Goal: Information Seeking & Learning: Learn about a topic

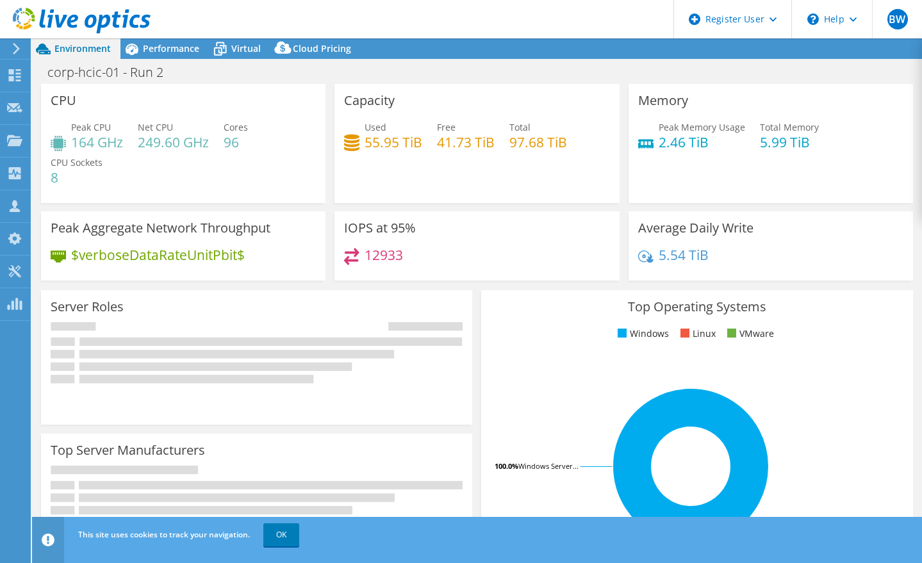
select select "USD"
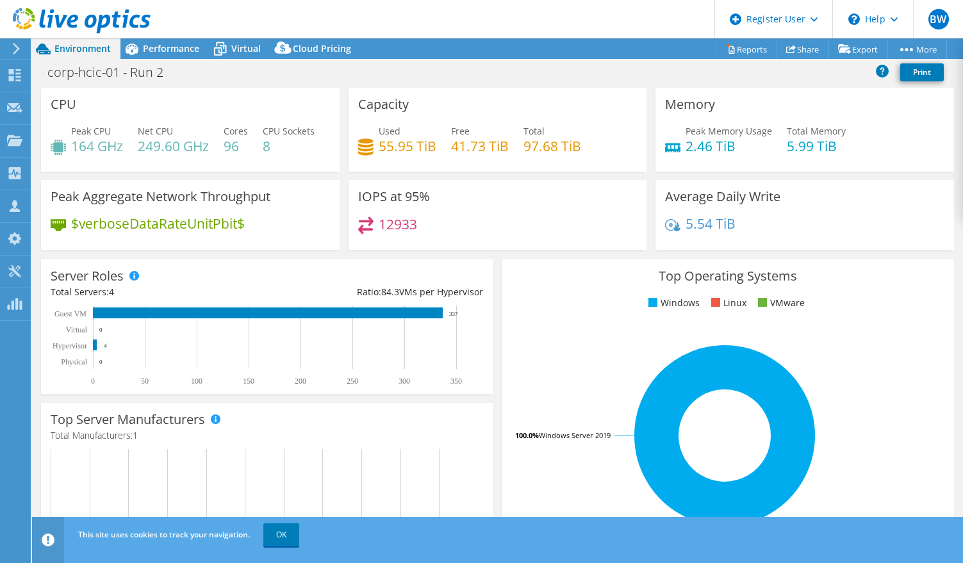
drag, startPoint x: 169, startPoint y: 51, endPoint x: 310, endPoint y: 113, distance: 153.9
click at [169, 51] on span "Performance" at bounding box center [171, 48] width 56 height 12
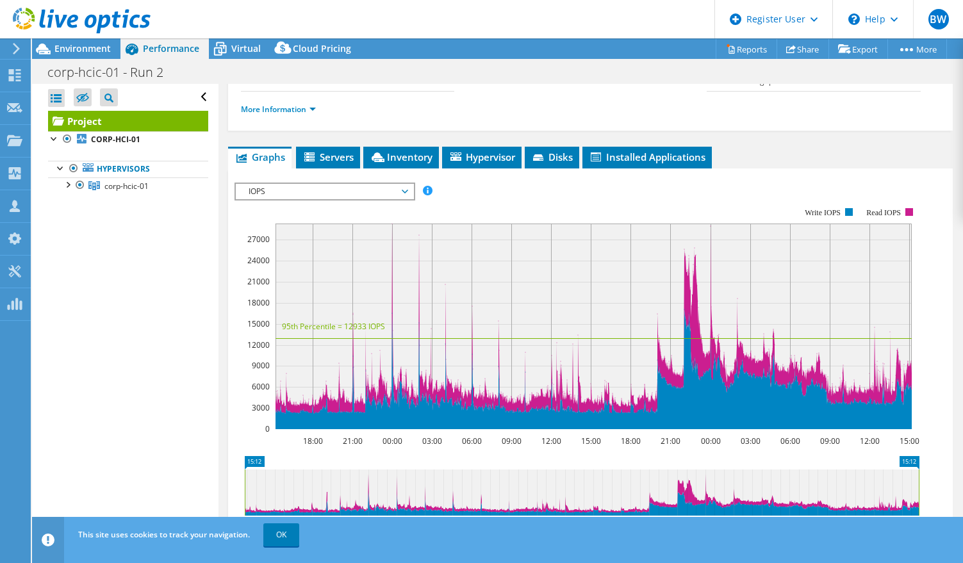
scroll to position [192, 0]
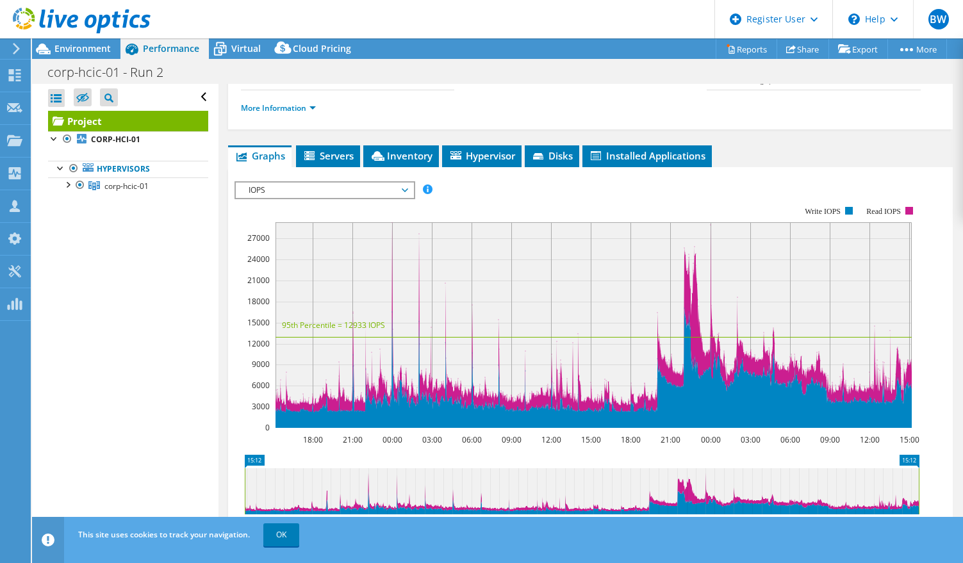
click at [322, 198] on span "IOPS" at bounding box center [324, 190] width 165 height 15
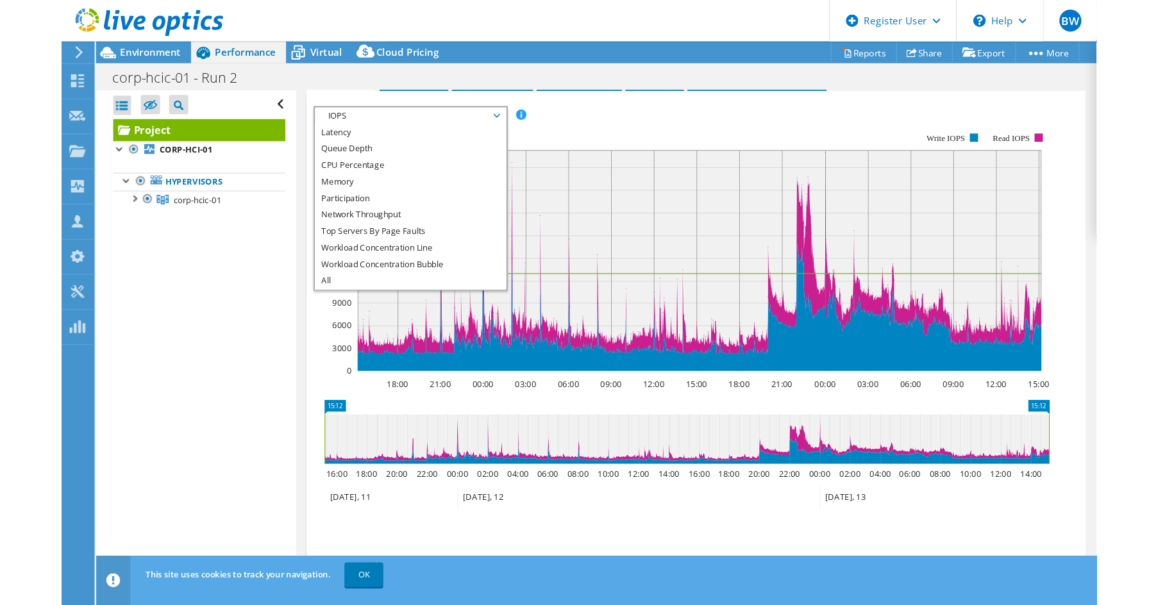
scroll to position [200, 0]
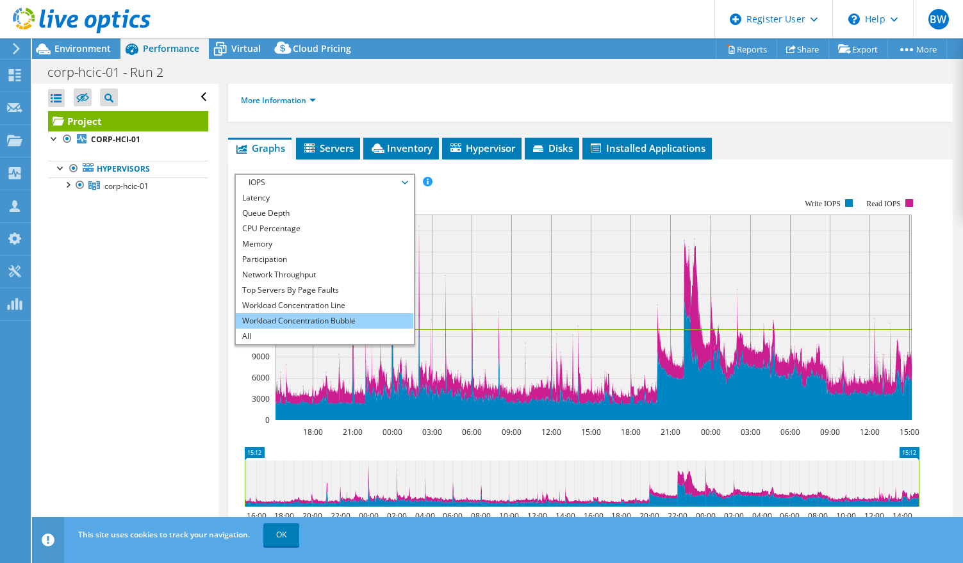
click at [343, 329] on li "Workload Concentration Bubble" at bounding box center [325, 320] width 178 height 15
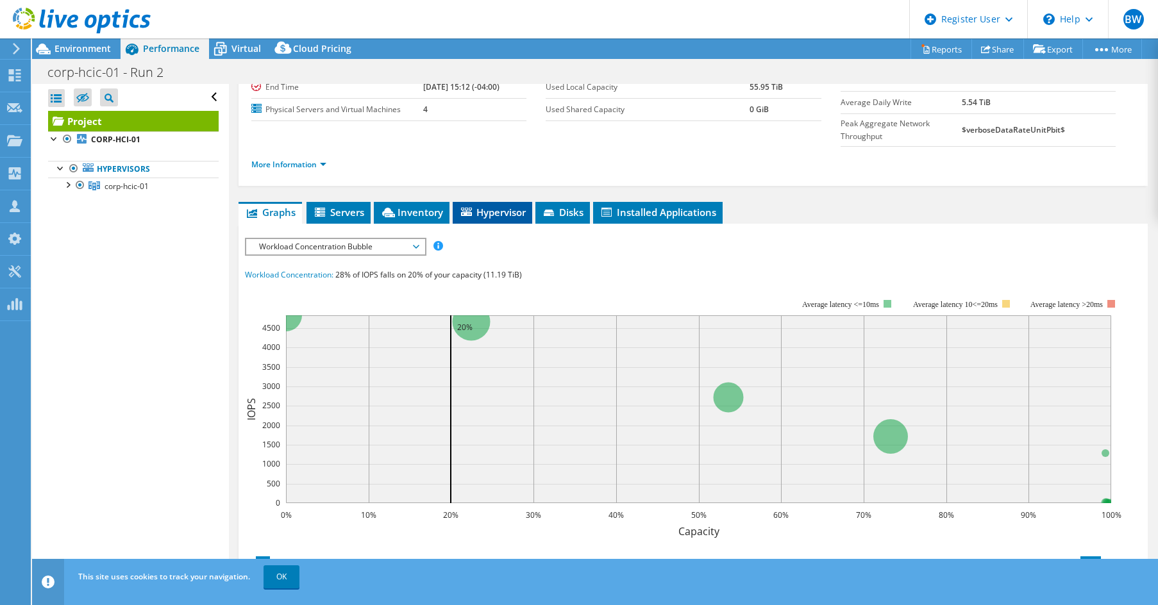
click at [491, 206] on span "Hypervisor" at bounding box center [492, 212] width 67 height 13
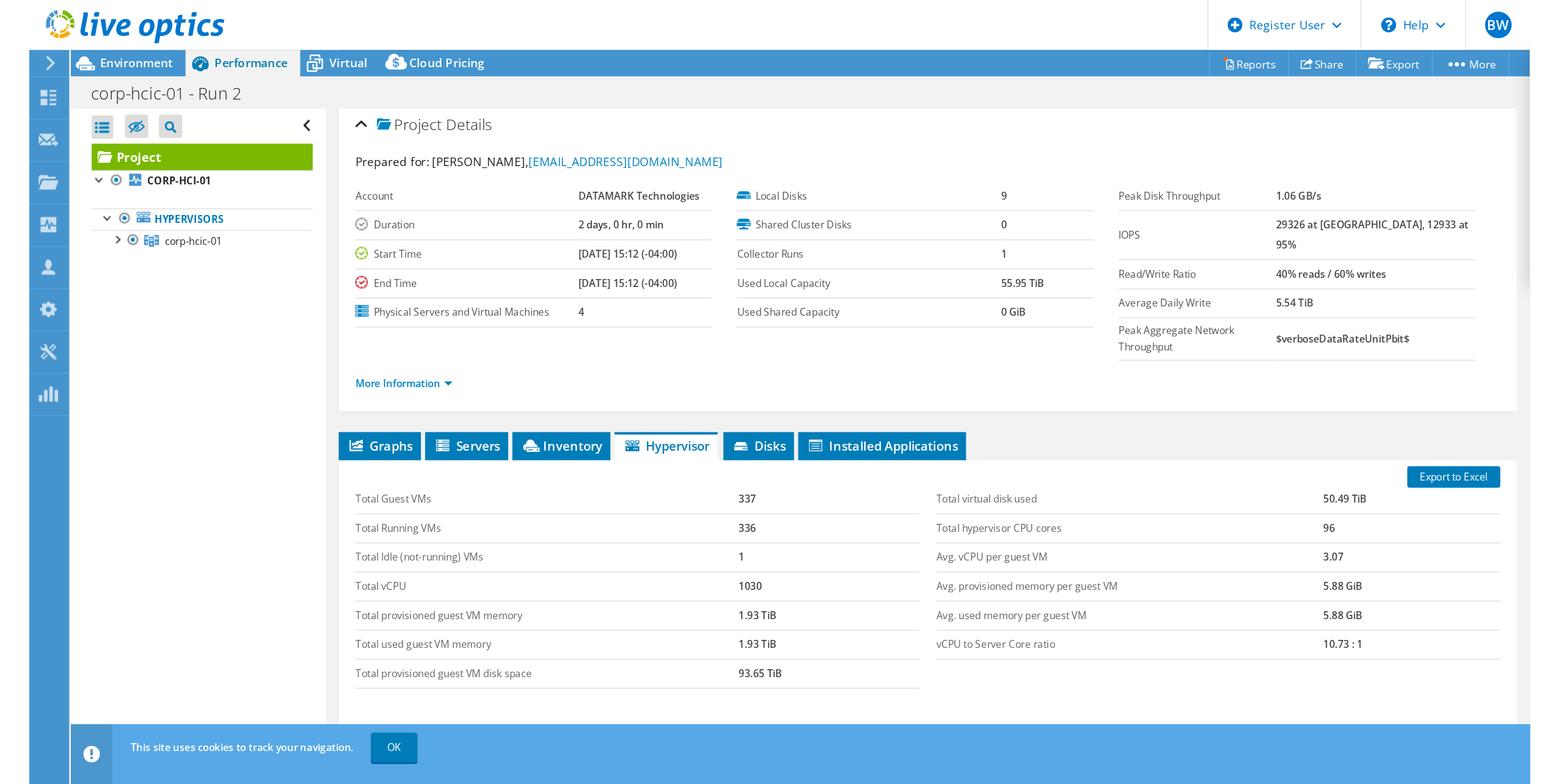
scroll to position [0, 0]
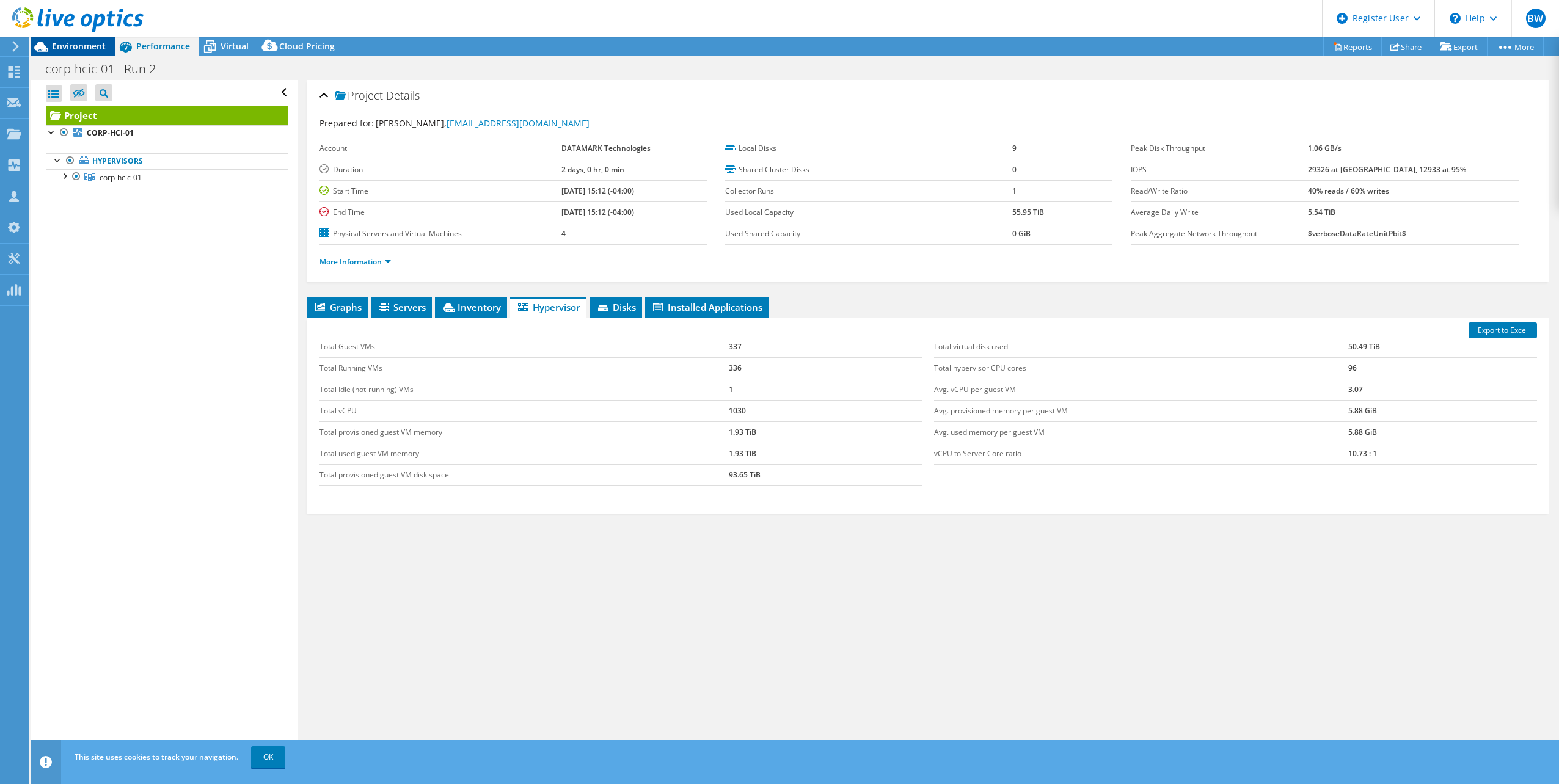
click at [87, 52] on div "Environment" at bounding box center [72, 46] width 84 height 20
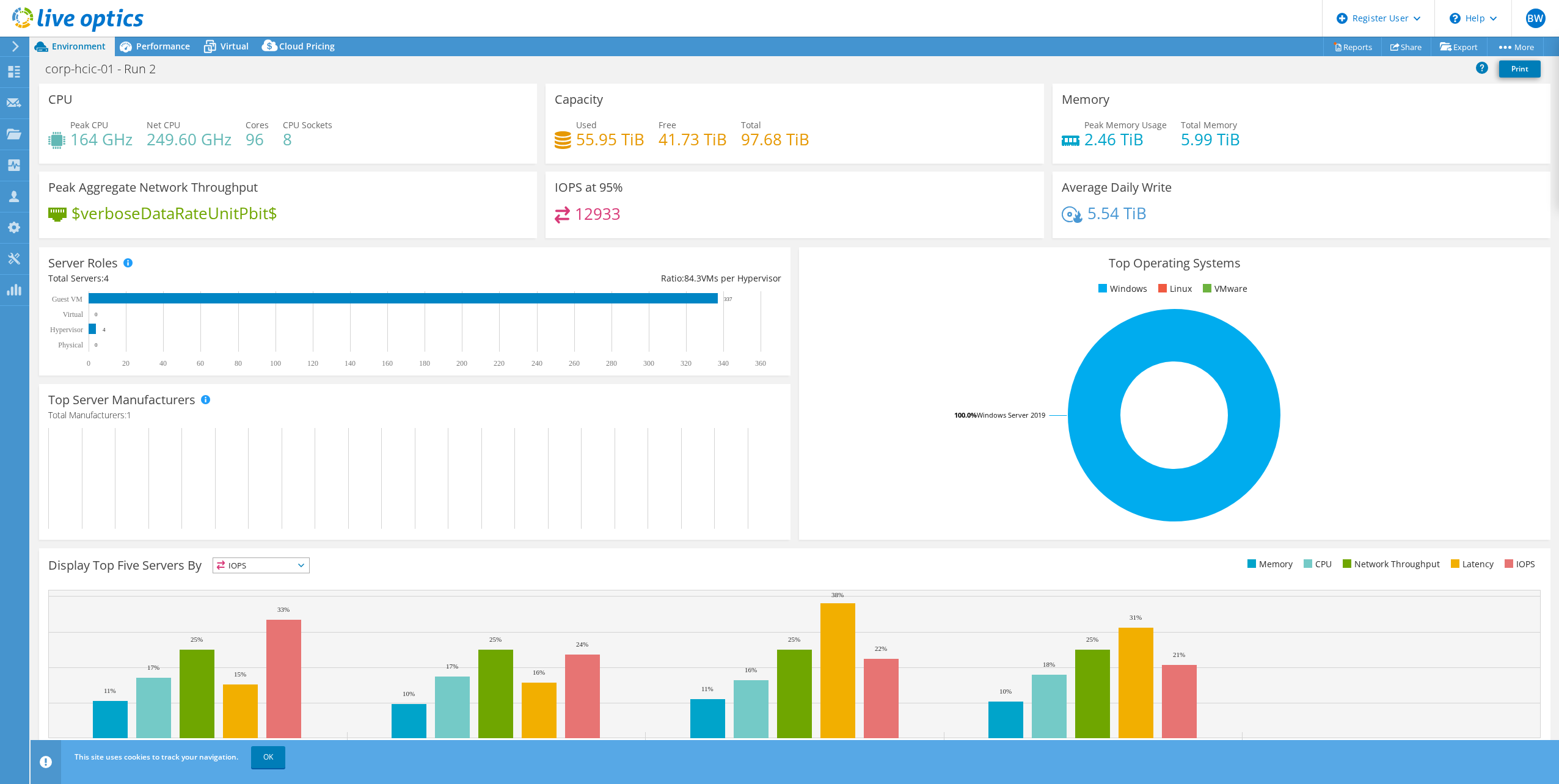
drag, startPoint x: 132, startPoint y: 336, endPoint x: 65, endPoint y: 320, distance: 68.9
click at [65, 320] on rect at bounding box center [415, 330] width 733 height 76
drag, startPoint x: 745, startPoint y: 304, endPoint x: 726, endPoint y: 298, distance: 19.9
click at [726, 298] on icon "0 20 40 60 80 100 120 140 160 180 200 220 240 260 280 300 320 340 360 Physical …" at bounding box center [415, 330] width 733 height 76
drag, startPoint x: 569, startPoint y: 134, endPoint x: 639, endPoint y: 134, distance: 70.0
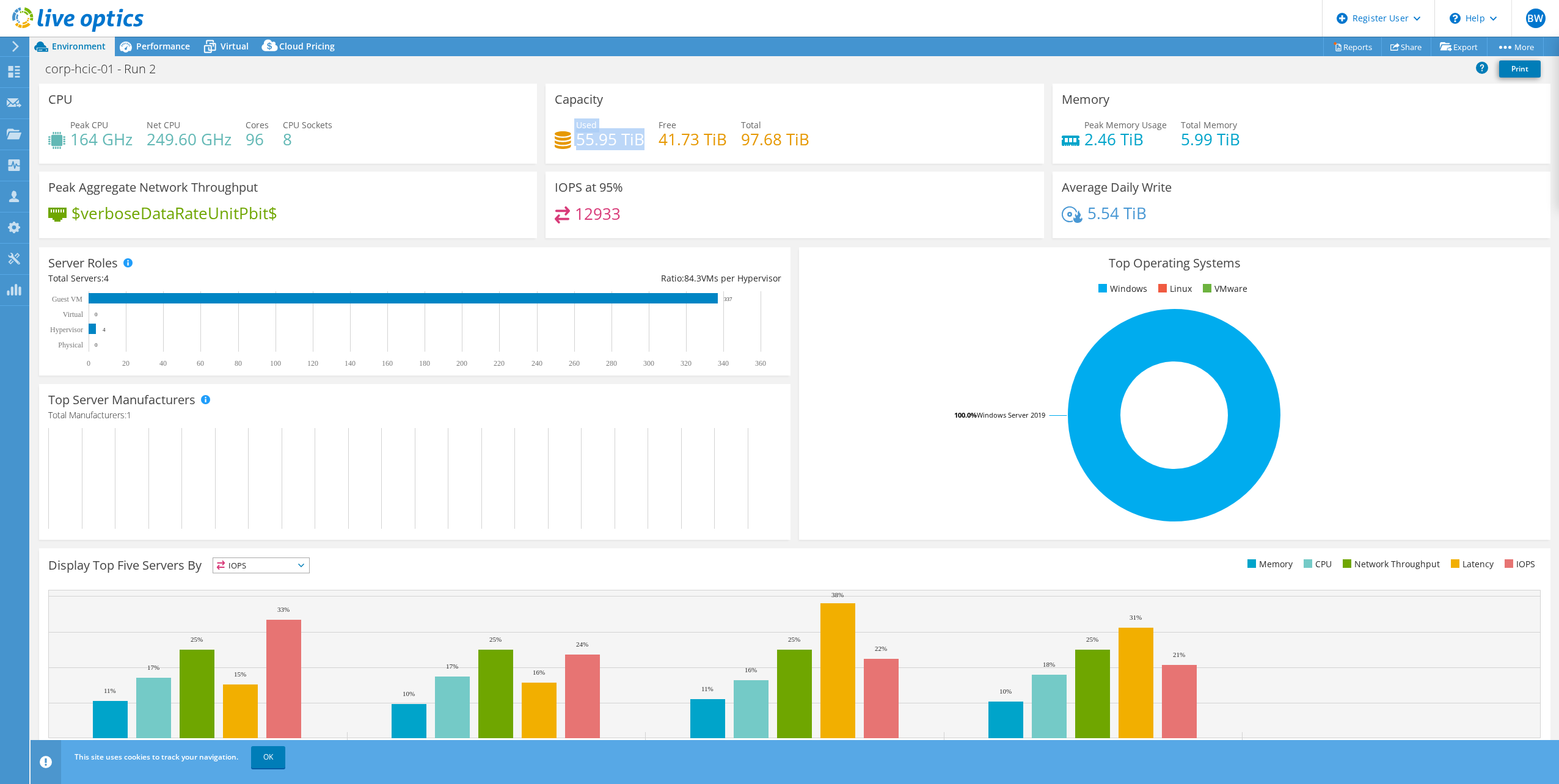
click at [639, 134] on div "Used 55.95 TiB" at bounding box center [599, 131] width 90 height 28
drag, startPoint x: 639, startPoint y: 134, endPoint x: 796, endPoint y: 138, distance: 157.1
click at [796, 138] on h4 "97.68 TiB" at bounding box center [776, 139] width 69 height 13
drag, startPoint x: 649, startPoint y: 147, endPoint x: 710, endPoint y: 145, distance: 61.0
click at [710, 145] on div "Used 55.95 TiB Free 41.73 TiB Total 97.68 TiB" at bounding box center [794, 138] width 479 height 40
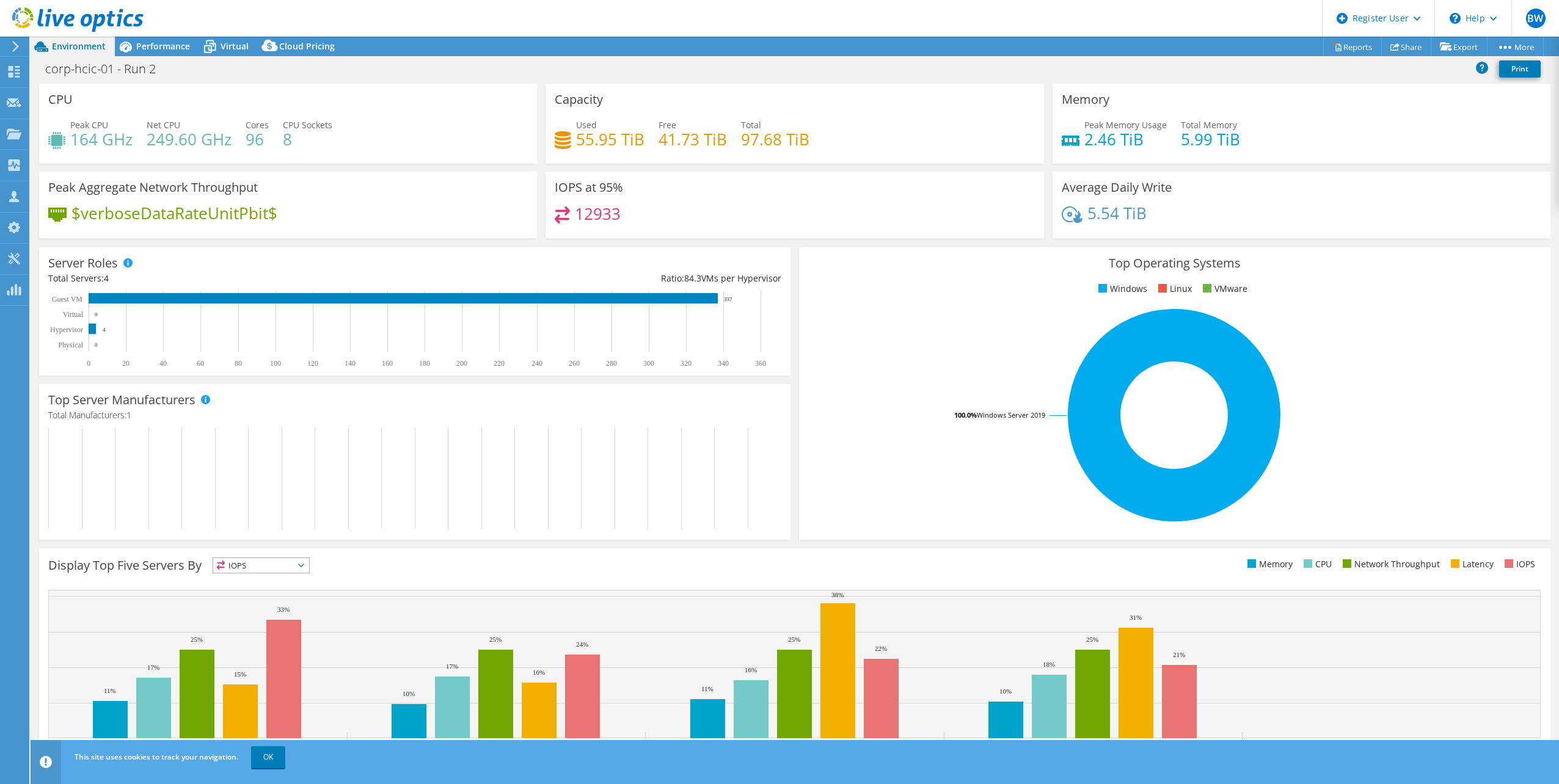
drag, startPoint x: 710, startPoint y: 145, endPoint x: 887, endPoint y: 123, distance: 178.4
click at [879, 123] on div "Used 55.95 TiB Free 41.73 TiB Total 97.68 TiB" at bounding box center [794, 138] width 479 height 40
drag, startPoint x: 649, startPoint y: 142, endPoint x: 719, endPoint y: 142, distance: 70.0
click at [719, 142] on div "Used 55.95 TiB Free 41.73 TiB Total 97.68 TiB" at bounding box center [794, 138] width 479 height 40
drag, startPoint x: 734, startPoint y: 141, endPoint x: 780, endPoint y: 142, distance: 46.0
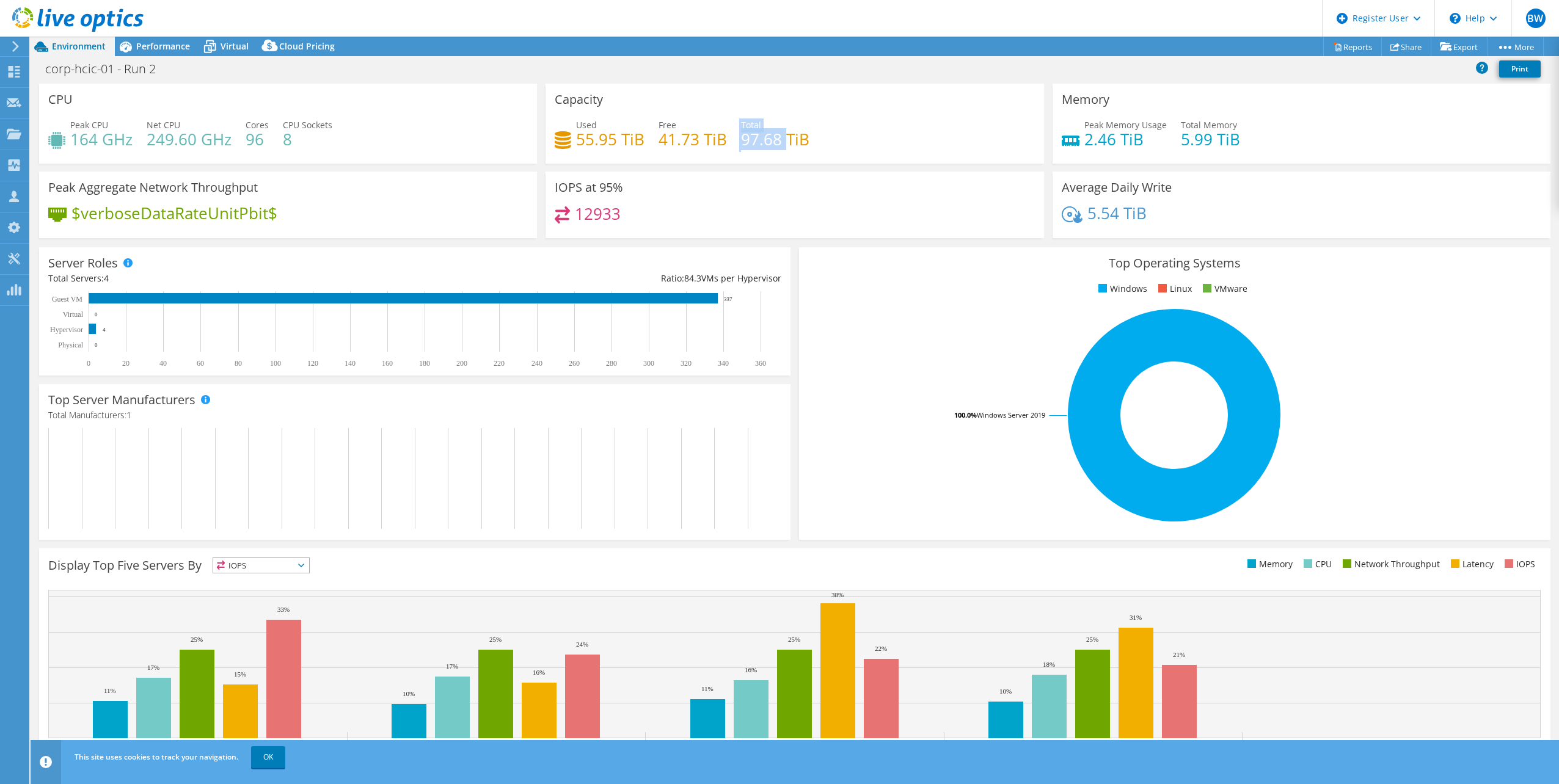
click at [780, 142] on div "Used 55.95 TiB Free 41.73 TiB Total 97.68 TiB" at bounding box center [794, 138] width 479 height 40
click at [161, 48] on span "Performance" at bounding box center [163, 46] width 53 height 11
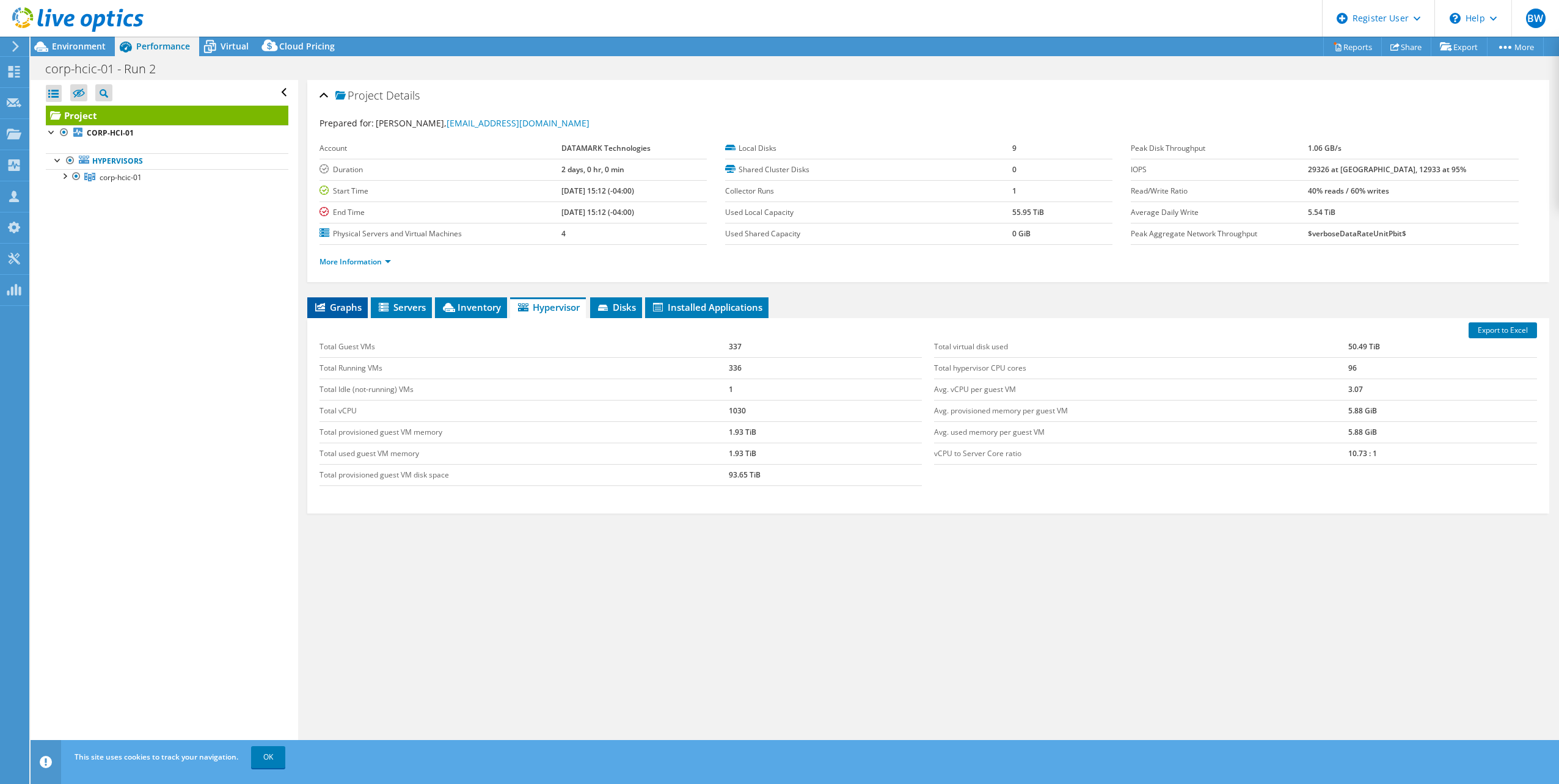
click at [343, 307] on span "Graphs" at bounding box center [337, 307] width 49 height 12
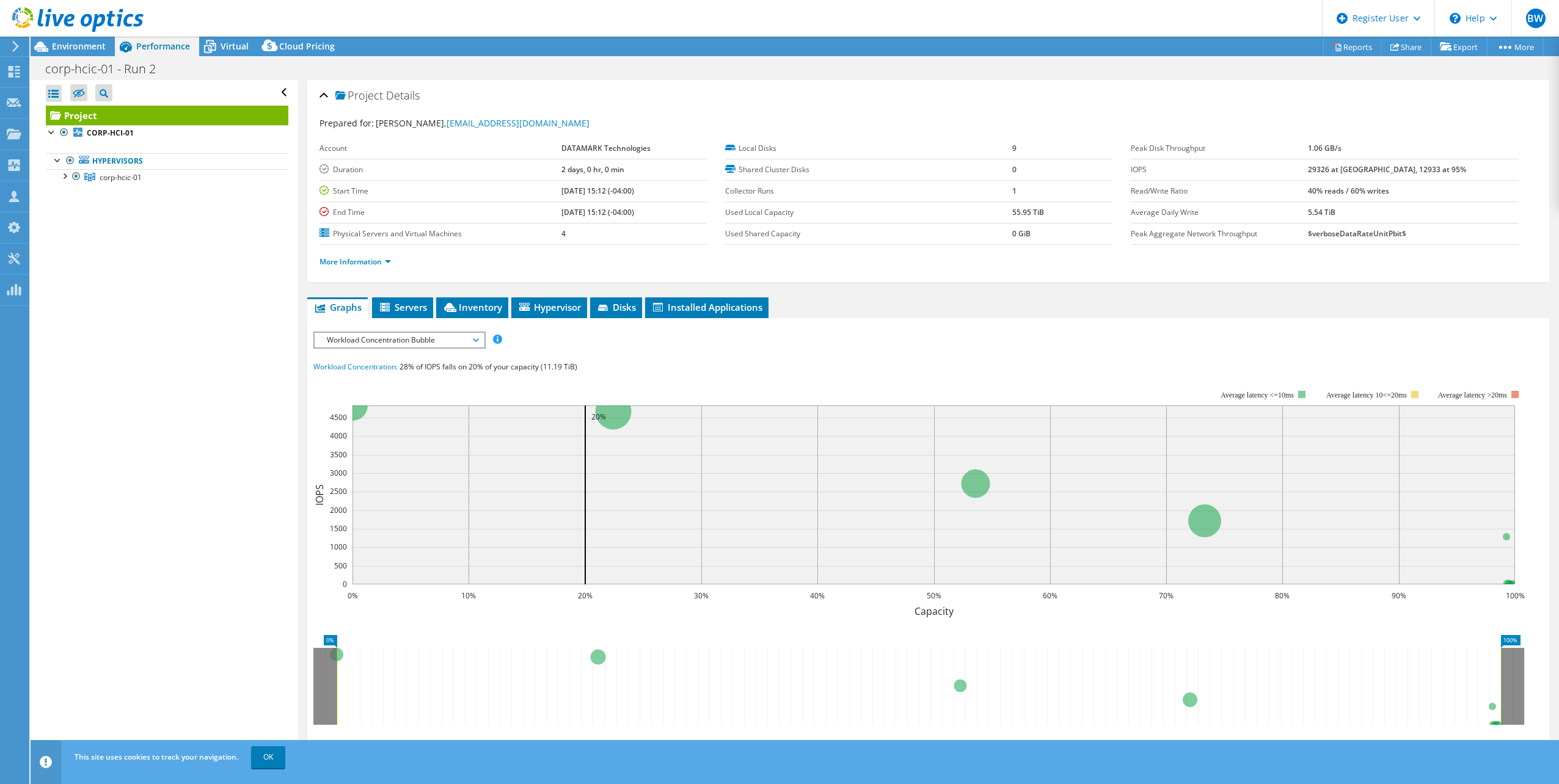
click at [397, 343] on span "Workload Concentration Bubble" at bounding box center [399, 339] width 157 height 14
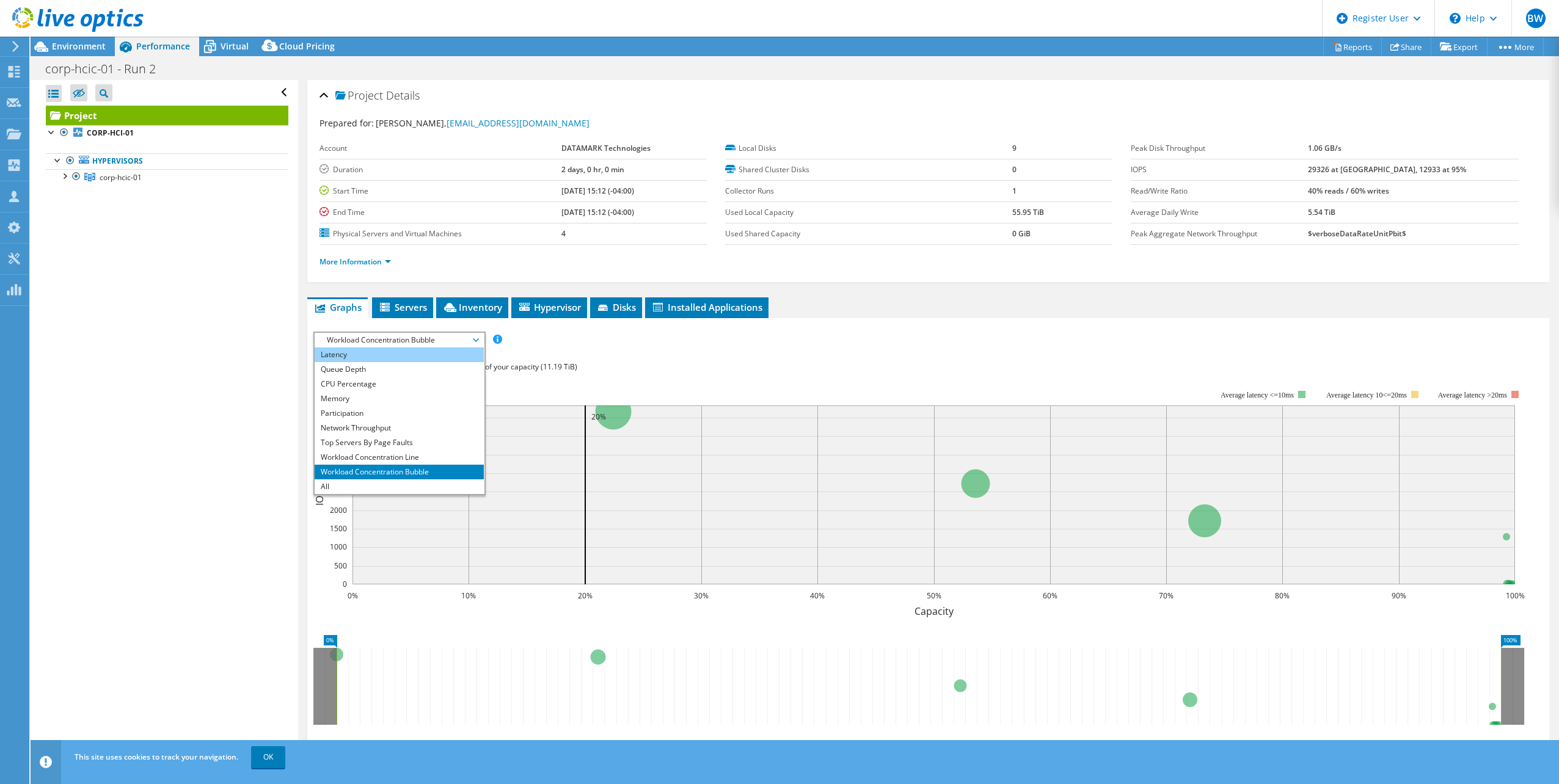
click at [374, 354] on li "Latency" at bounding box center [399, 354] width 170 height 14
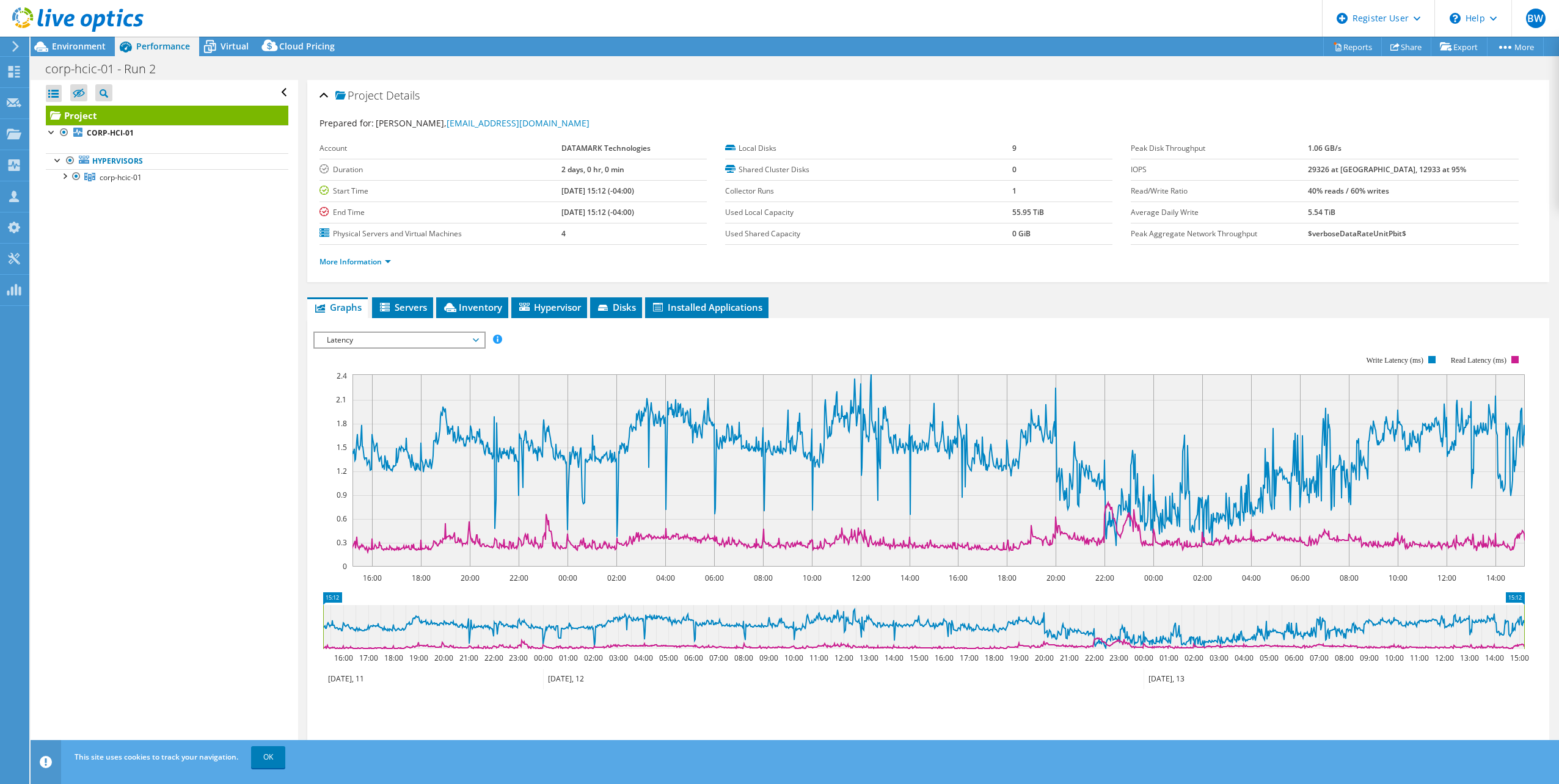
click at [410, 336] on span "Latency" at bounding box center [399, 339] width 157 height 14
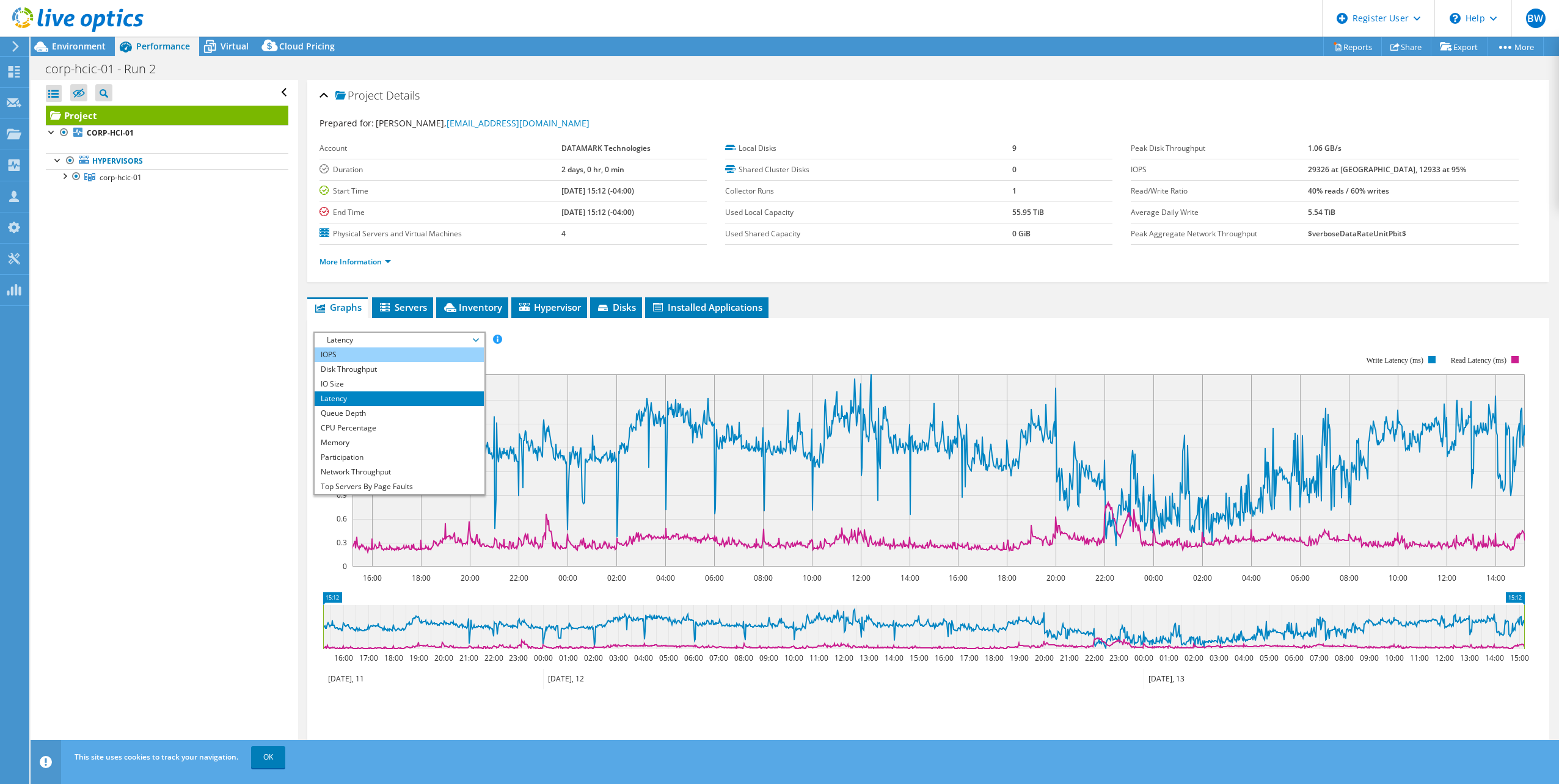
click at [348, 359] on li "IOPS" at bounding box center [399, 354] width 170 height 14
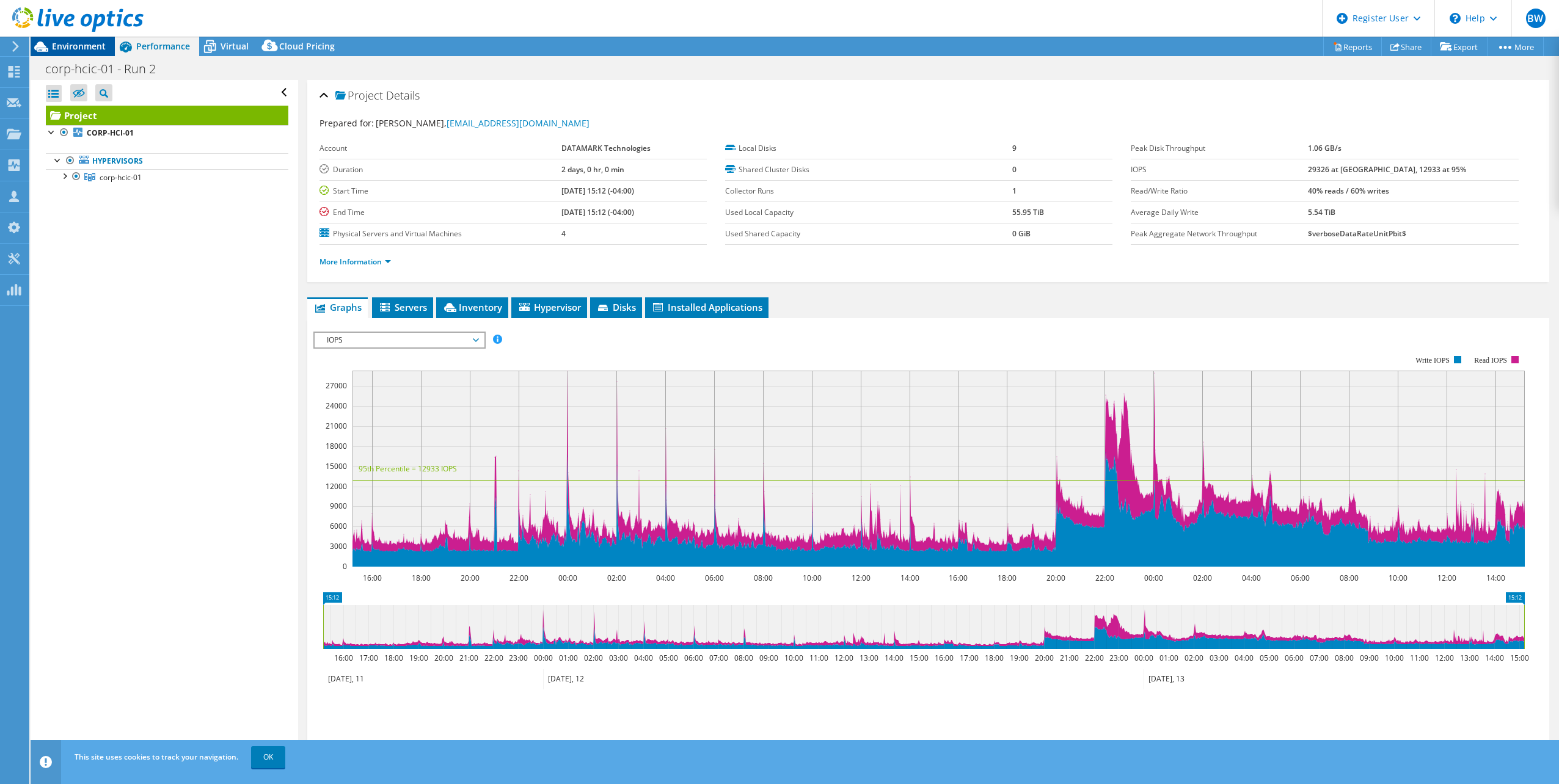
click at [98, 44] on span "Environment" at bounding box center [78, 46] width 53 height 11
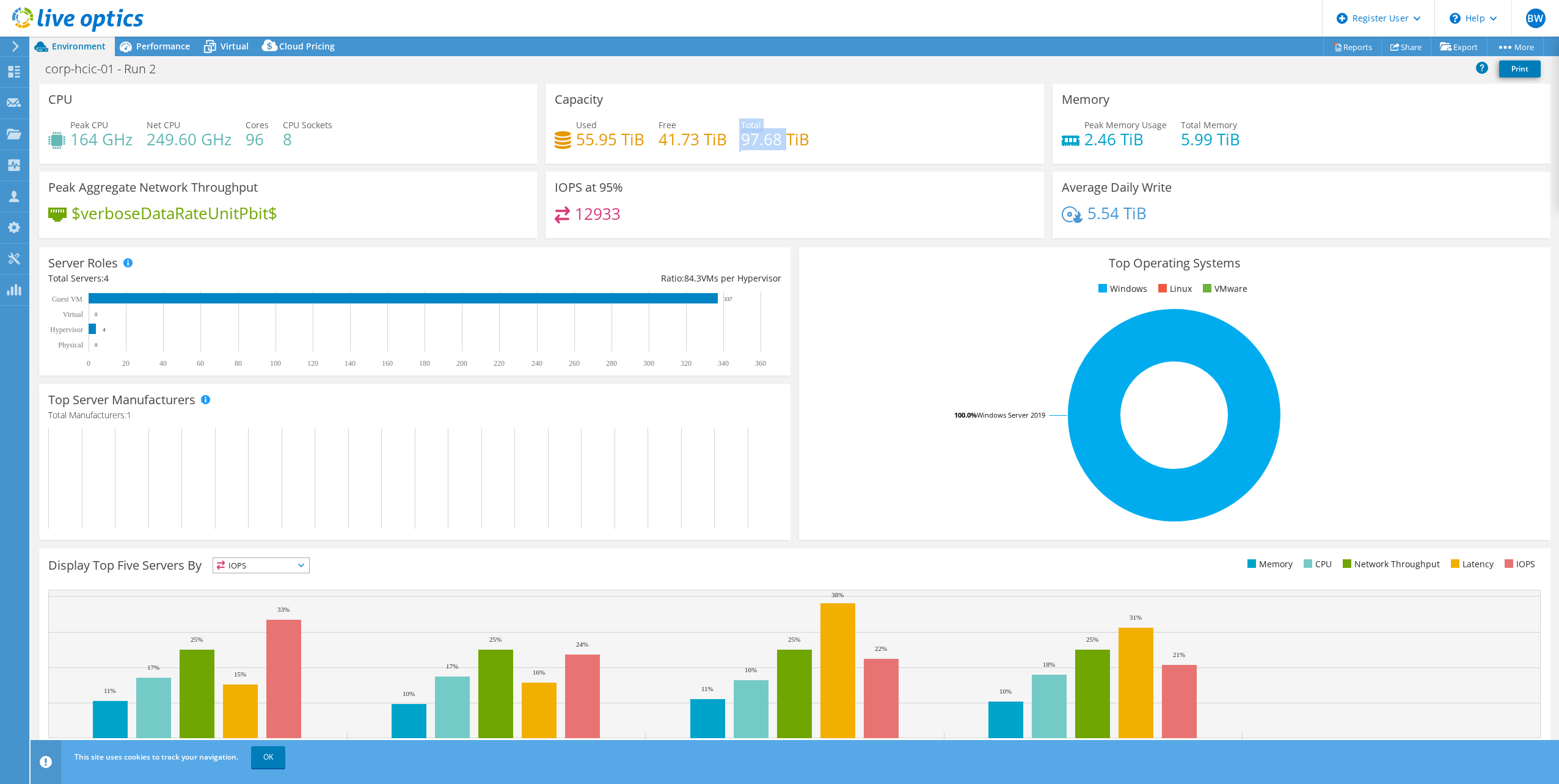
drag, startPoint x: 736, startPoint y: 141, endPoint x: 783, endPoint y: 140, distance: 47.0
click at [783, 140] on div "Used 55.95 TiB Free 41.73 TiB Total 97.68 TiB" at bounding box center [794, 138] width 479 height 40
drag, startPoint x: 783, startPoint y: 140, endPoint x: 866, endPoint y: 129, distance: 83.7
click at [868, 130] on div "Used 55.95 TiB Free 41.73 TiB Total 97.68 TiB" at bounding box center [794, 138] width 479 height 40
click at [172, 46] on span "Performance" at bounding box center [163, 46] width 53 height 11
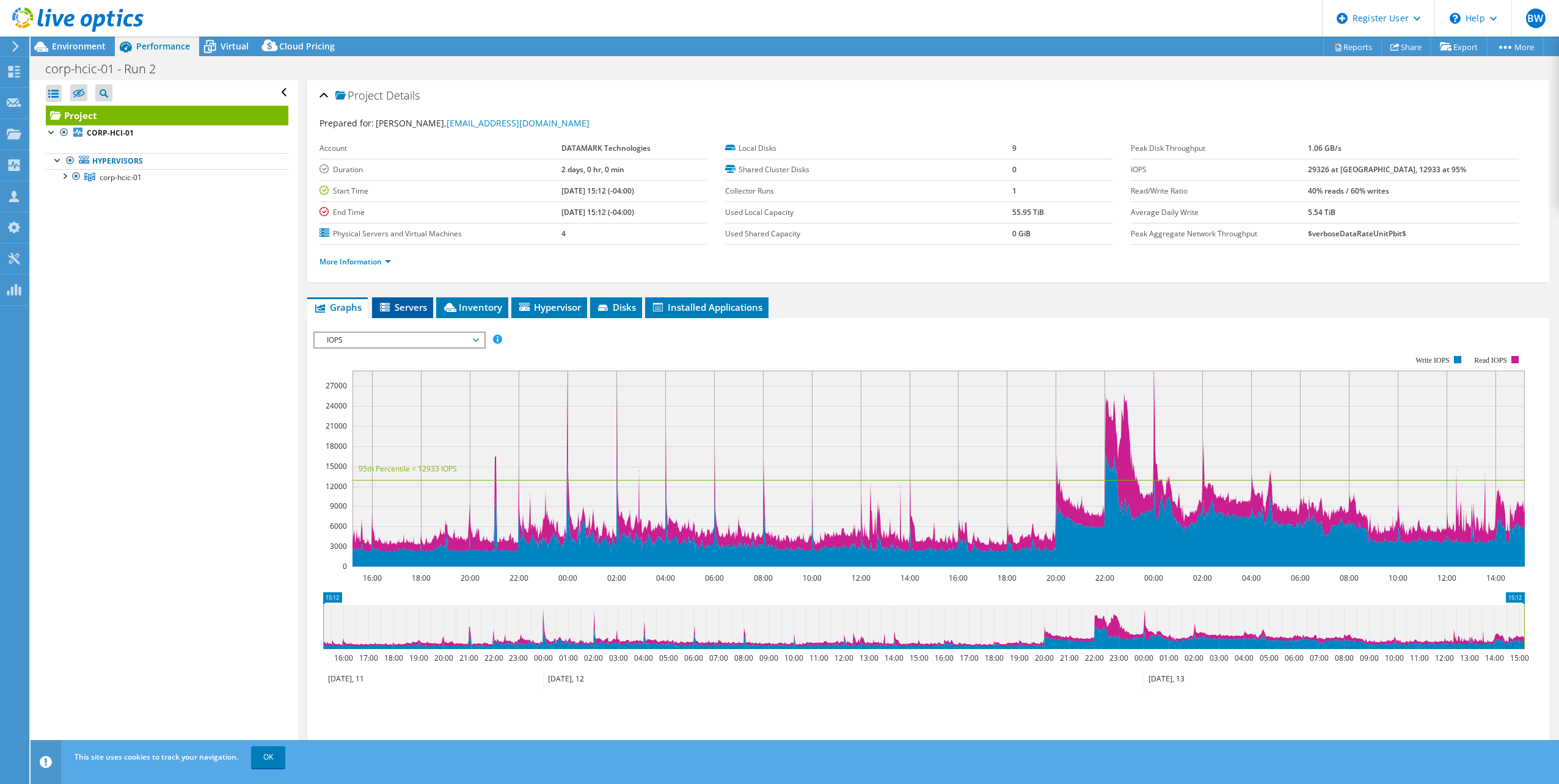
click at [398, 307] on span "Servers" at bounding box center [402, 307] width 49 height 12
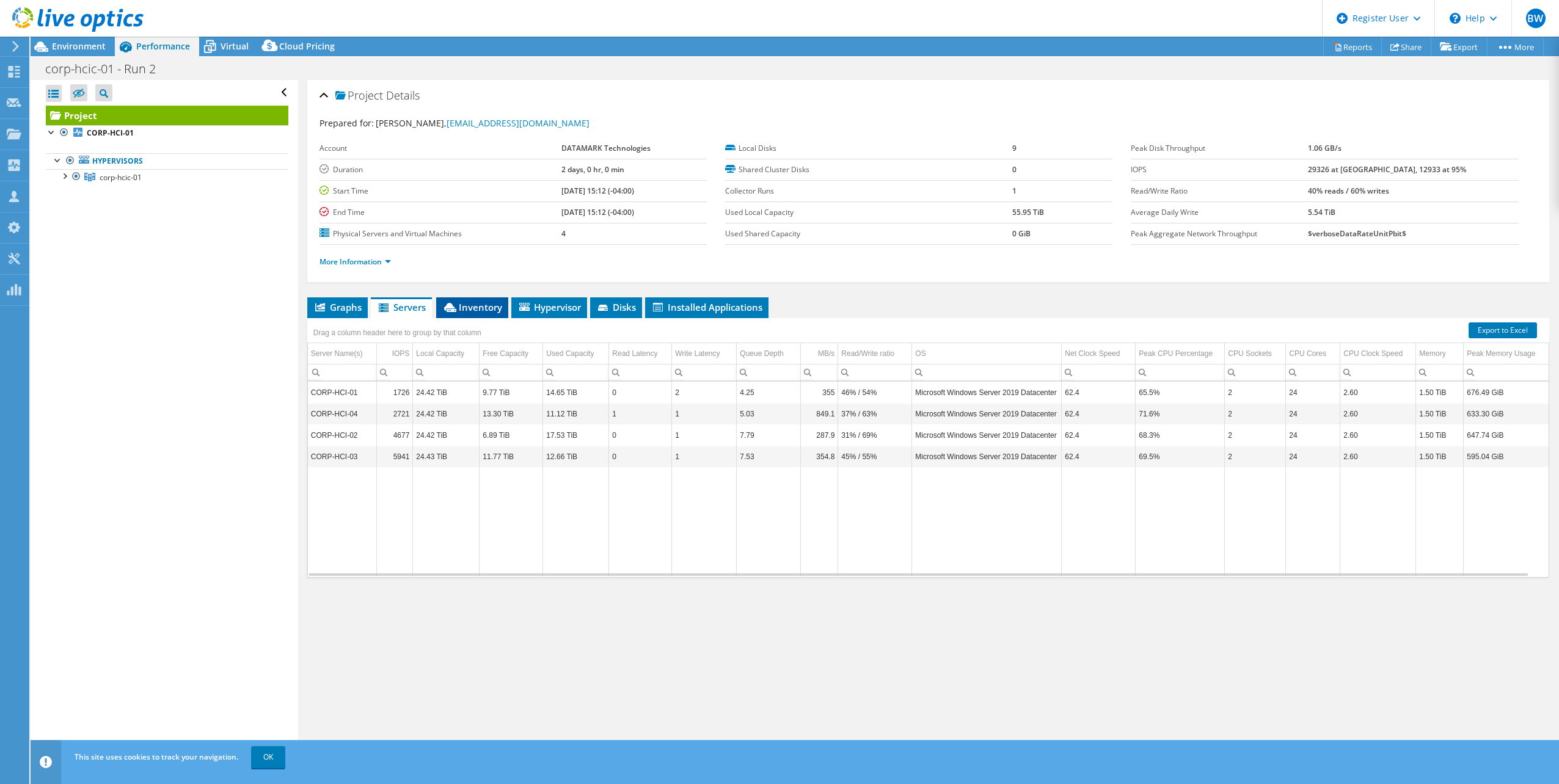
click at [468, 311] on span "Inventory" at bounding box center [472, 307] width 60 height 12
